Goal: Task Accomplishment & Management: Manage account settings

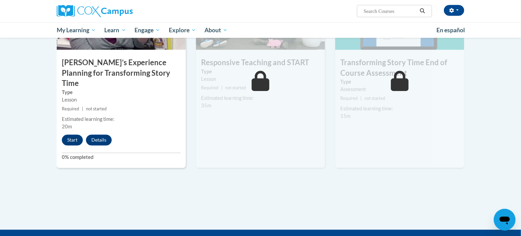
scroll to position [517, 0]
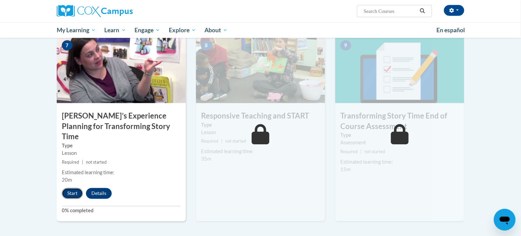
click at [70, 188] on button "Start" at bounding box center [72, 193] width 21 height 11
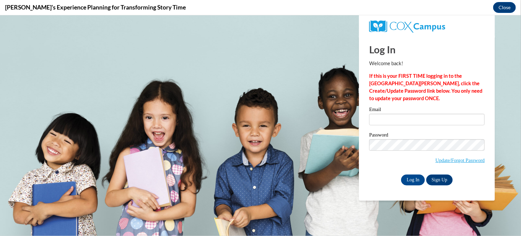
scroll to position [0, 0]
click at [396, 122] on input "Email" at bounding box center [426, 119] width 115 height 12
type input "[EMAIL_ADDRESS][DOMAIN_NAME]"
click at [412, 179] on input "Log In" at bounding box center [413, 179] width 24 height 11
